Goal: Navigation & Orientation: Find specific page/section

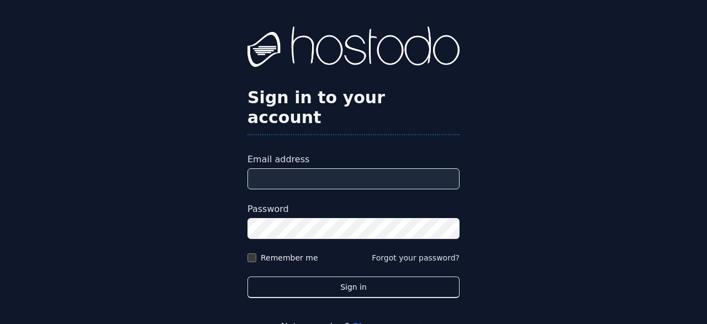
click at [338, 168] on input "Email address" at bounding box center [353, 178] width 212 height 21
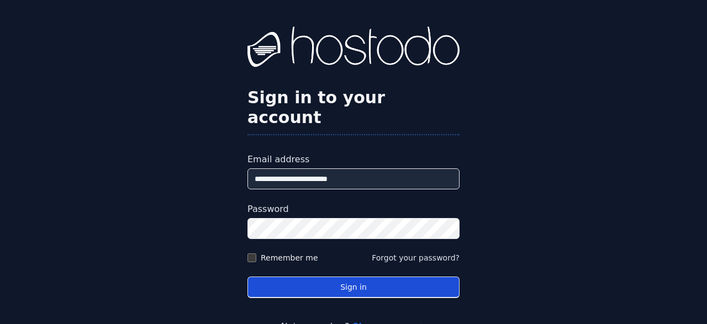
type input "**********"
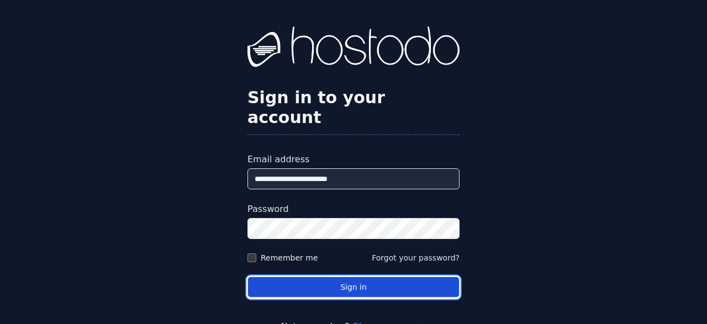
click at [357, 277] on button "Sign in" at bounding box center [353, 288] width 212 height 22
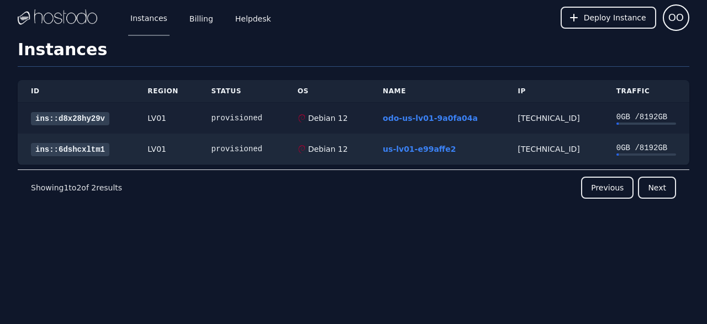
click at [61, 119] on link "ins::d8x28hy29v" at bounding box center [70, 118] width 78 height 13
